Goal: Information Seeking & Learning: Learn about a topic

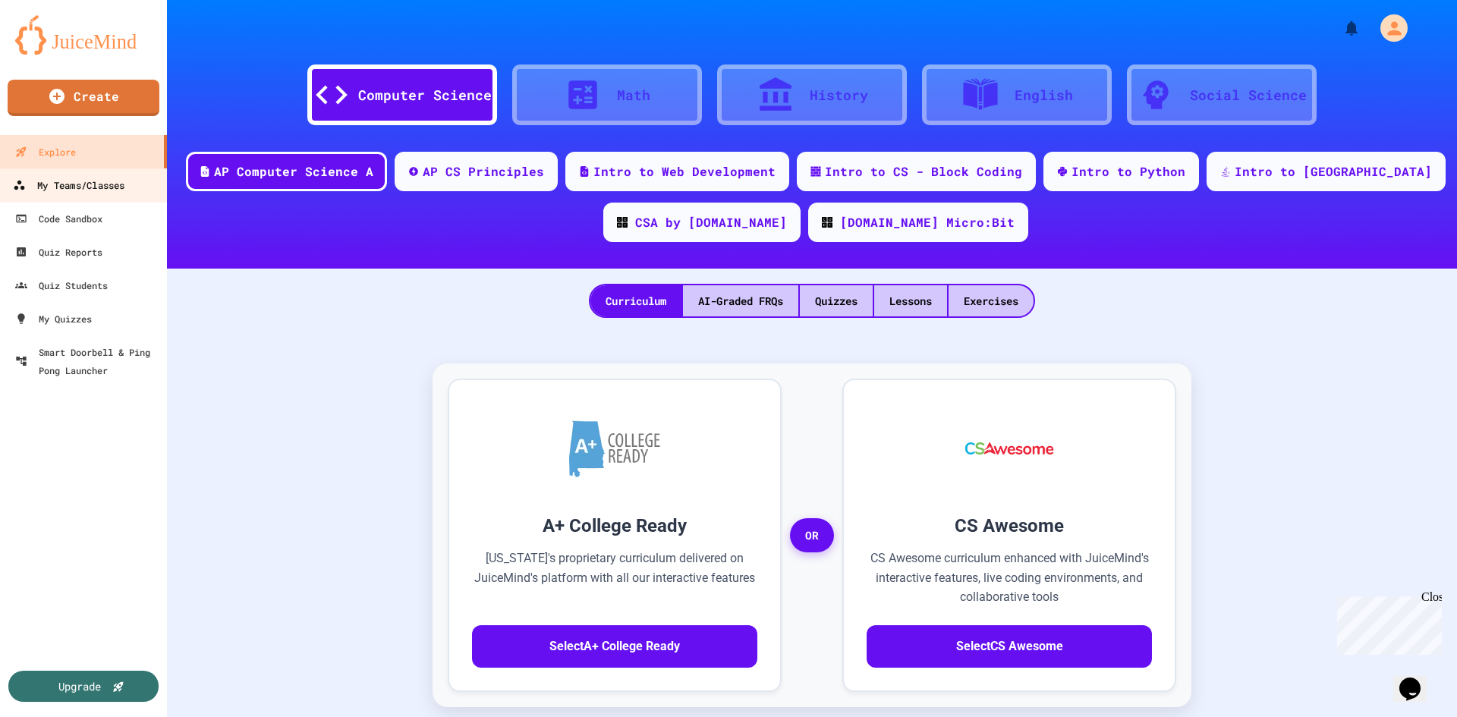
click at [115, 185] on div "My Teams/Classes" at bounding box center [69, 185] width 112 height 19
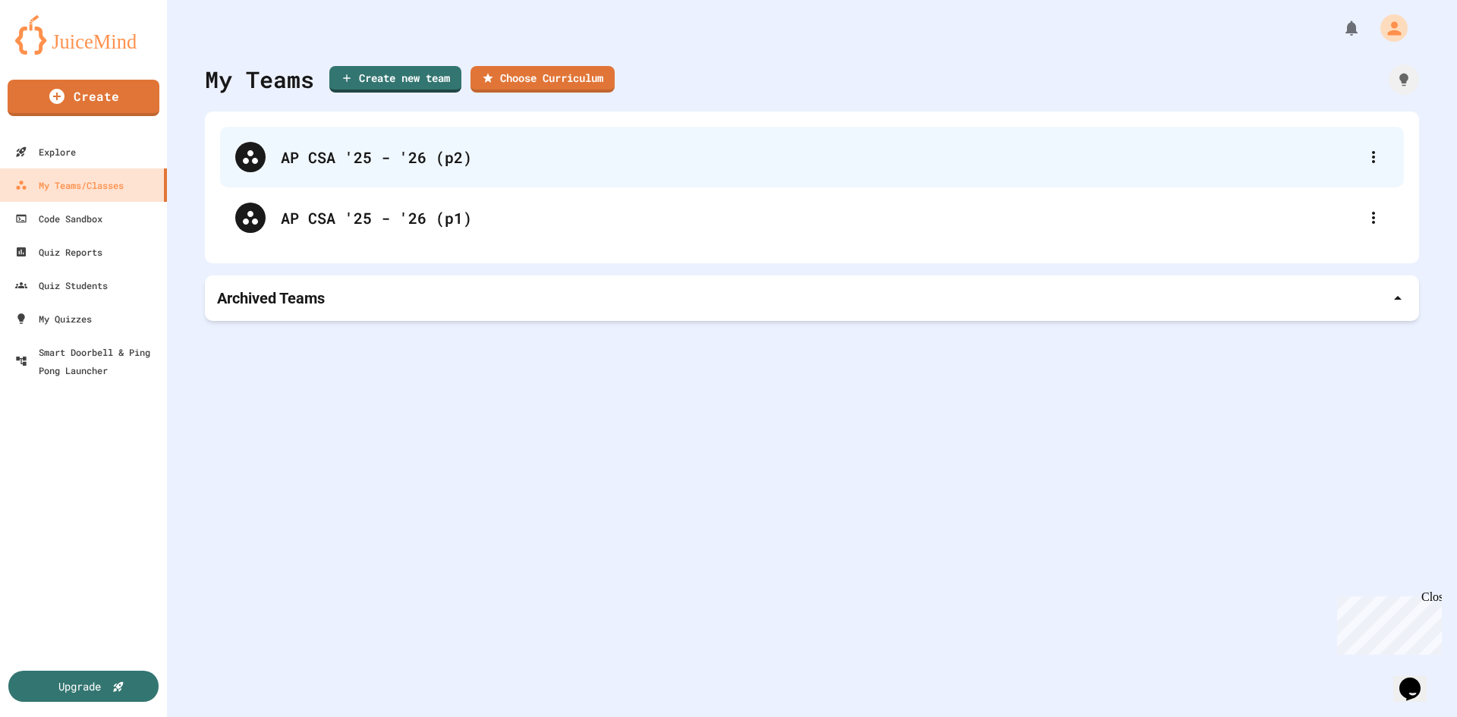
click at [379, 165] on div "AP CSA '25 - '26 (p2)" at bounding box center [820, 157] width 1078 height 23
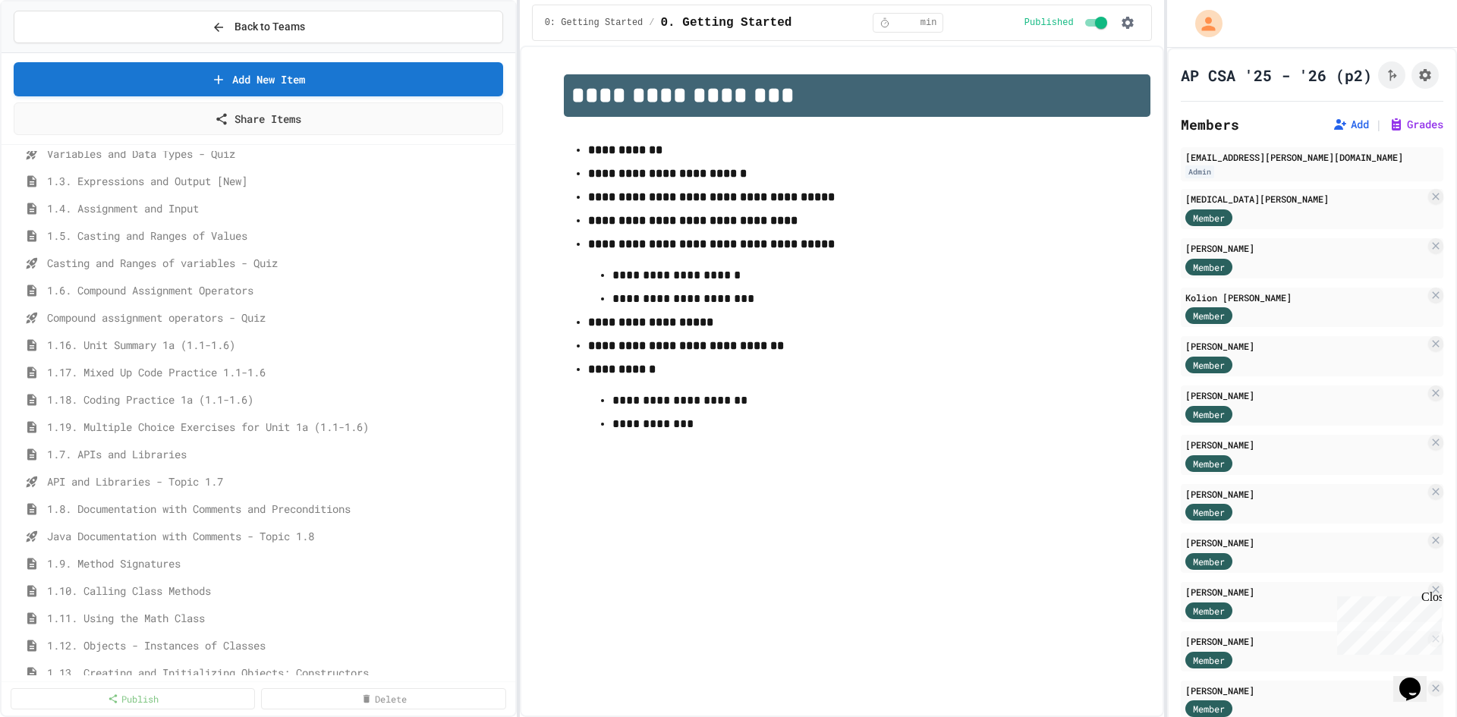
scroll to position [152, 0]
click at [143, 461] on span "1.7. APIs and Libraries" at bounding box center [270, 454] width 447 height 16
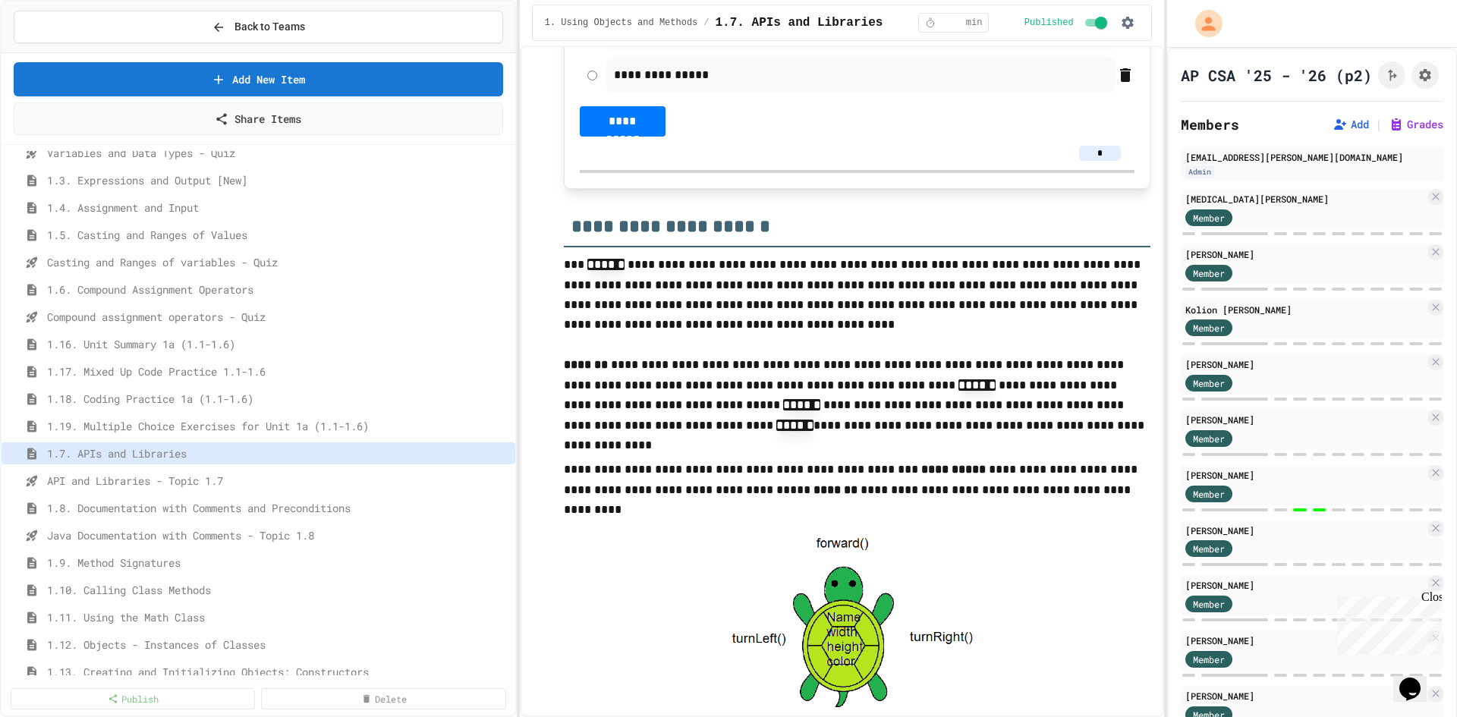
scroll to position [3188, 0]
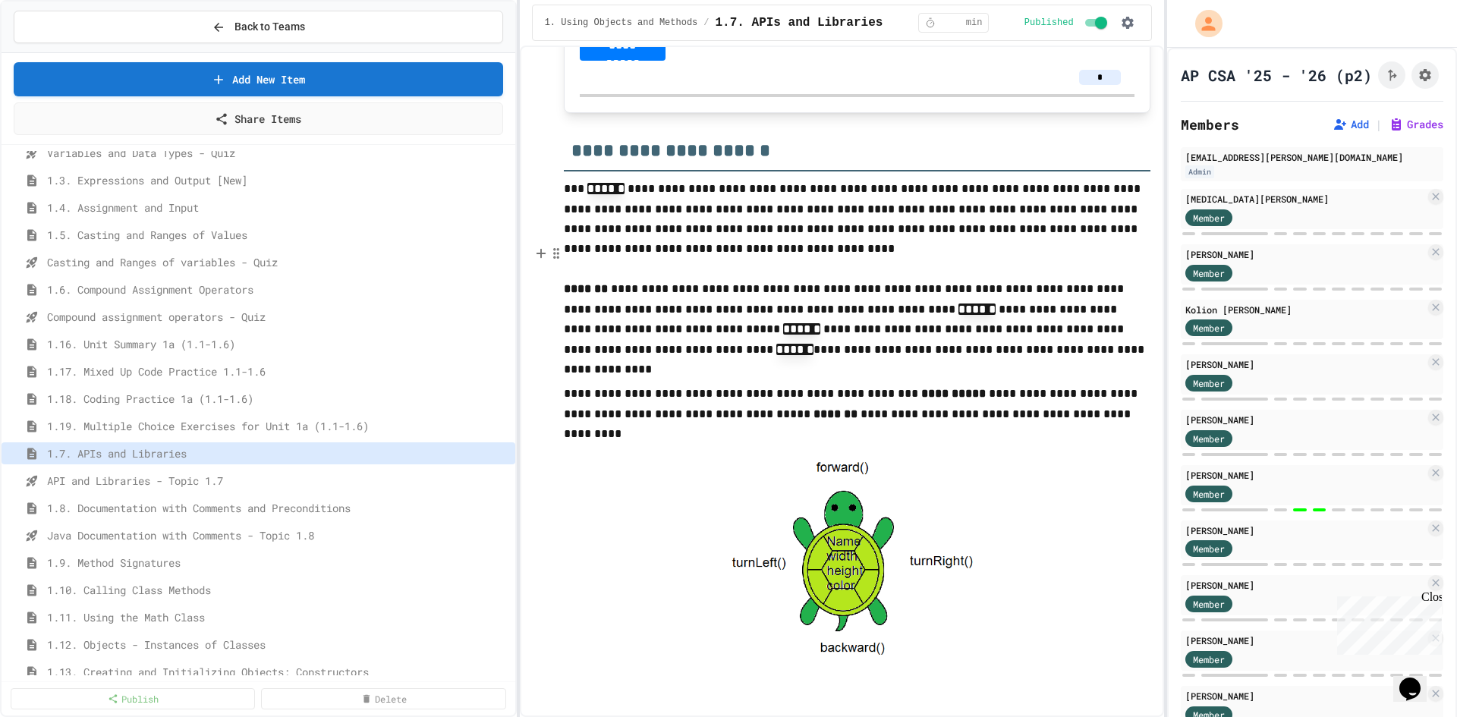
click at [811, 328] on div "[URL][DOMAIN_NAME]" at bounding box center [835, 320] width 191 height 38
click at [817, 320] on link "[URL][DOMAIN_NAME]" at bounding box center [800, 320] width 107 height 15
